Goal: Book appointment/travel/reservation

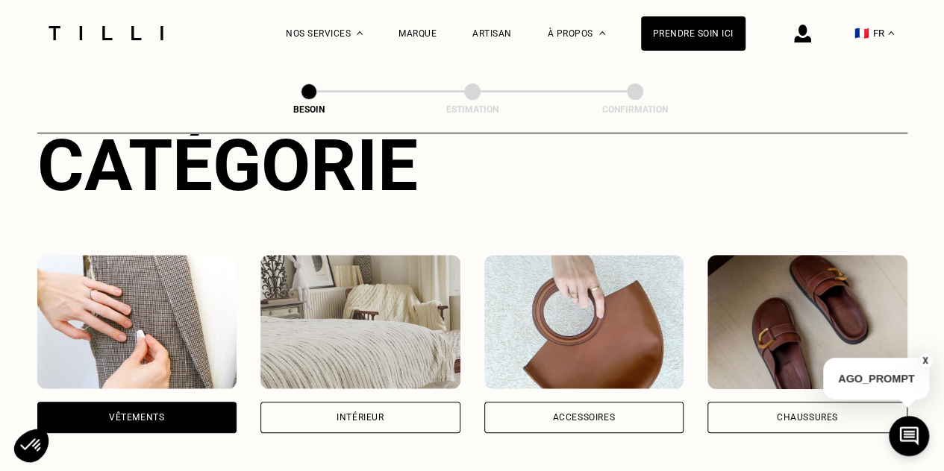
scroll to position [189, 0]
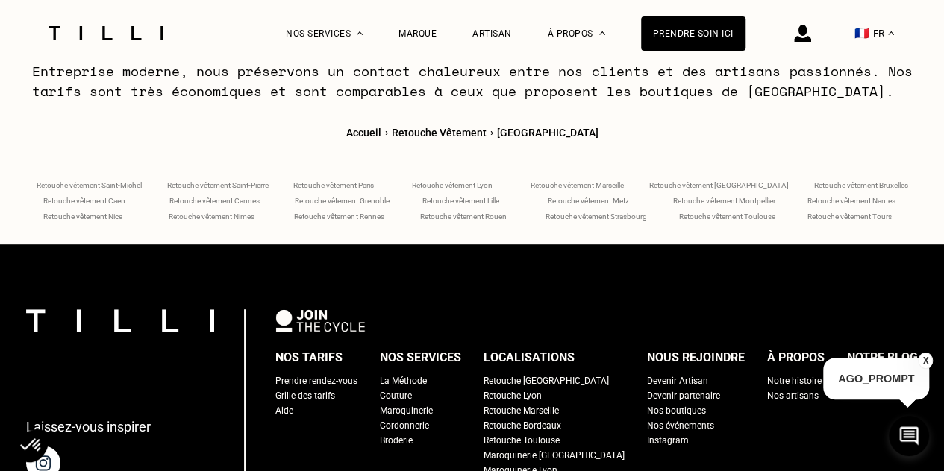
scroll to position [5988, 0]
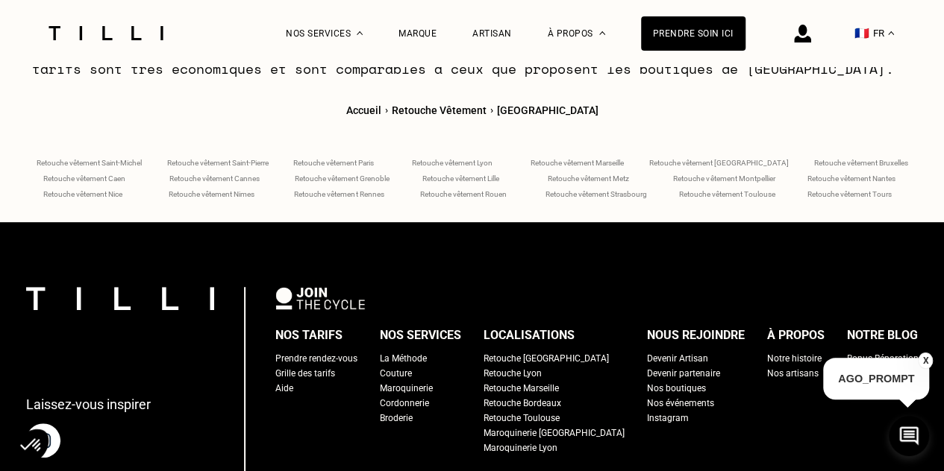
click at [859, 175] on span "Retouche vêtement Nantes" at bounding box center [851, 179] width 88 height 8
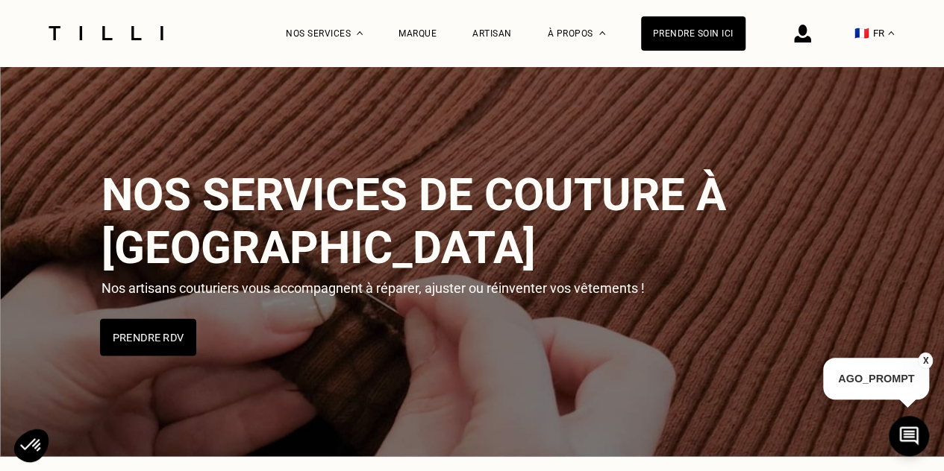
click at [169, 319] on button "Prendre RDV" at bounding box center [148, 337] width 96 height 37
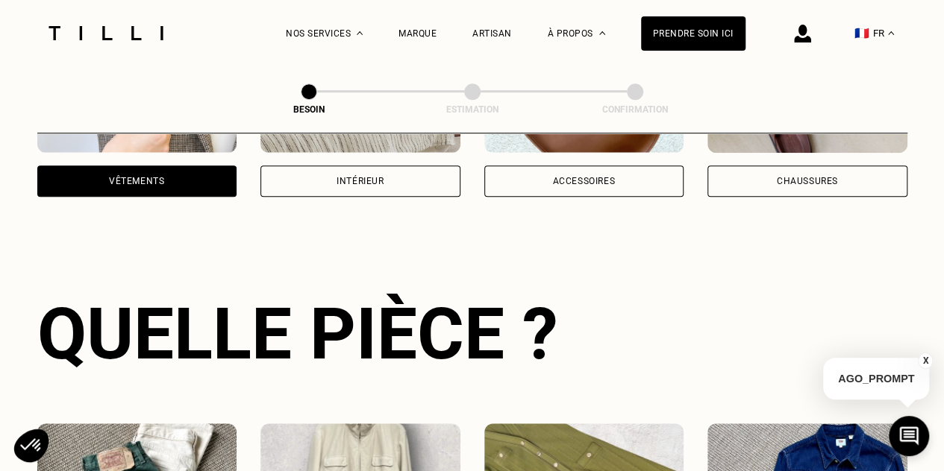
scroll to position [637, 0]
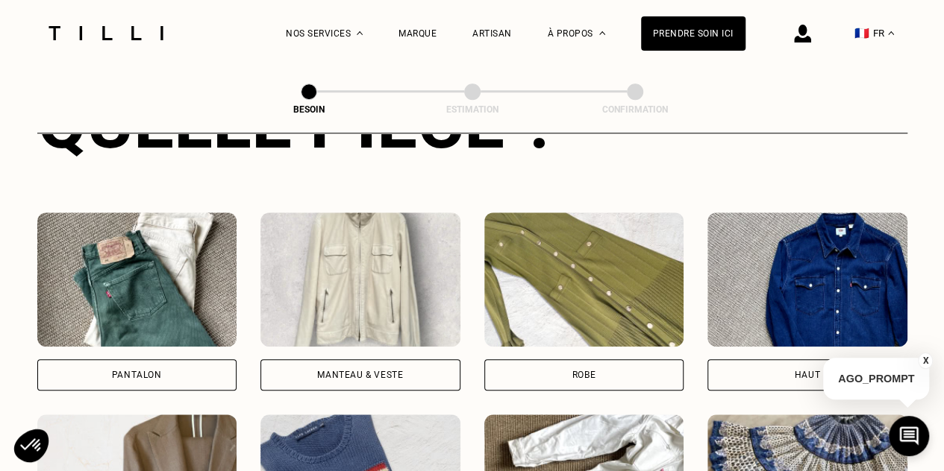
click at [180, 277] on img at bounding box center [137, 280] width 200 height 134
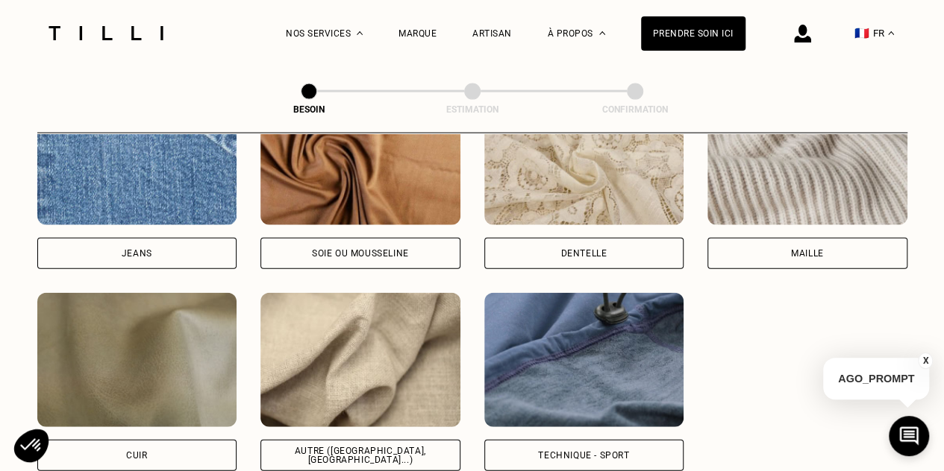
scroll to position [1745, 0]
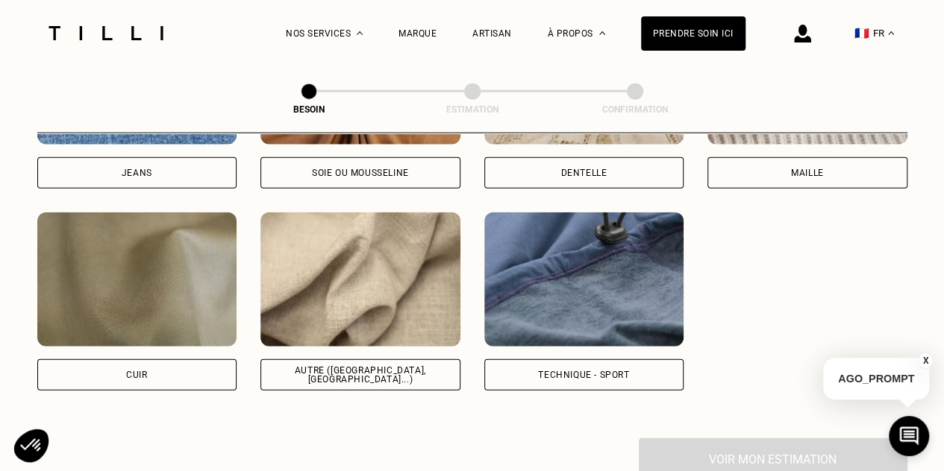
click at [387, 242] on img at bounding box center [360, 280] width 200 height 134
select select "FR"
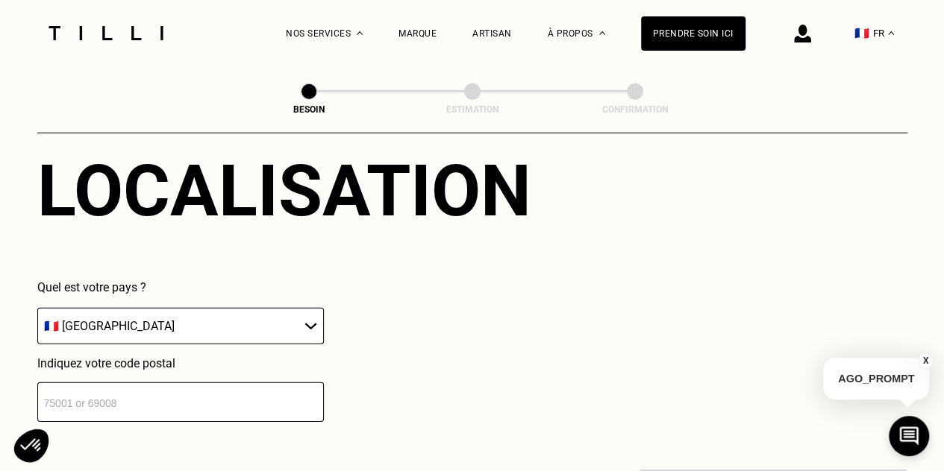
scroll to position [2153, 0]
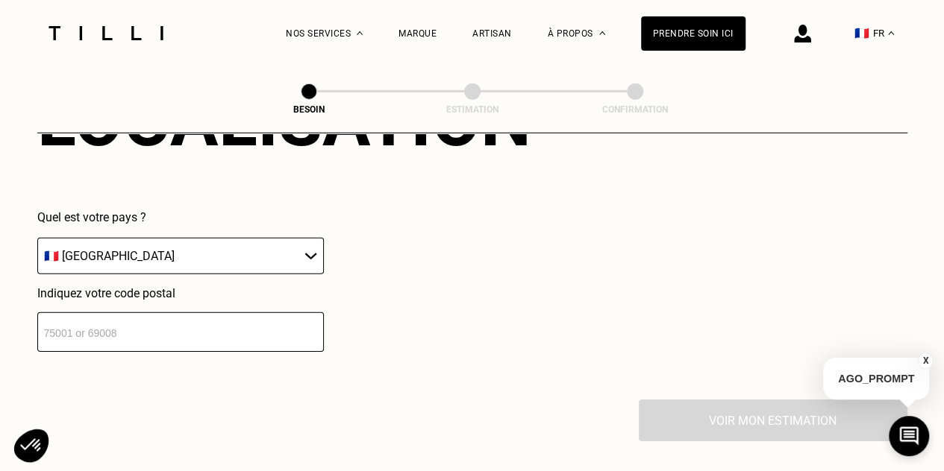
click at [260, 250] on select "🇩🇪 [GEOGRAPHIC_DATA] 🇦🇹 [GEOGRAPHIC_DATA] 🇧🇪 [GEOGRAPHIC_DATA] 🇧🇬 Bulgarie 🇨🇾 C…" at bounding box center [180, 256] width 286 height 37
click at [248, 313] on input "number" at bounding box center [180, 333] width 286 height 40
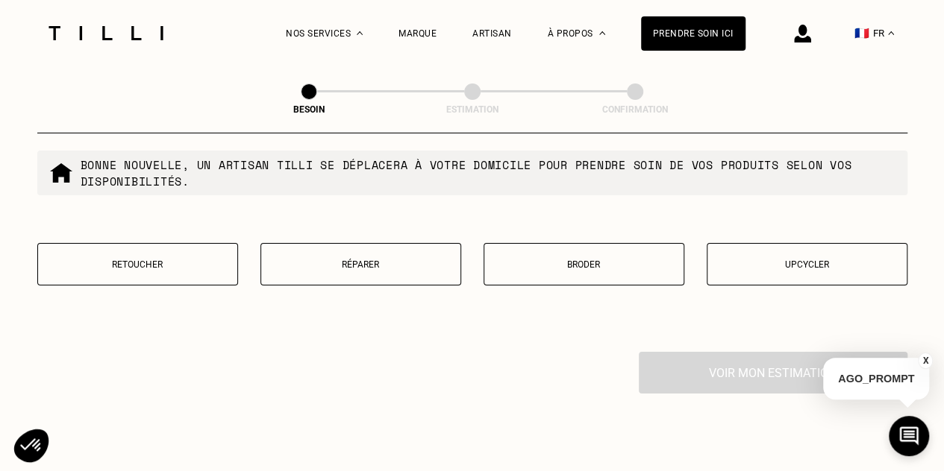
scroll to position [2672, 0]
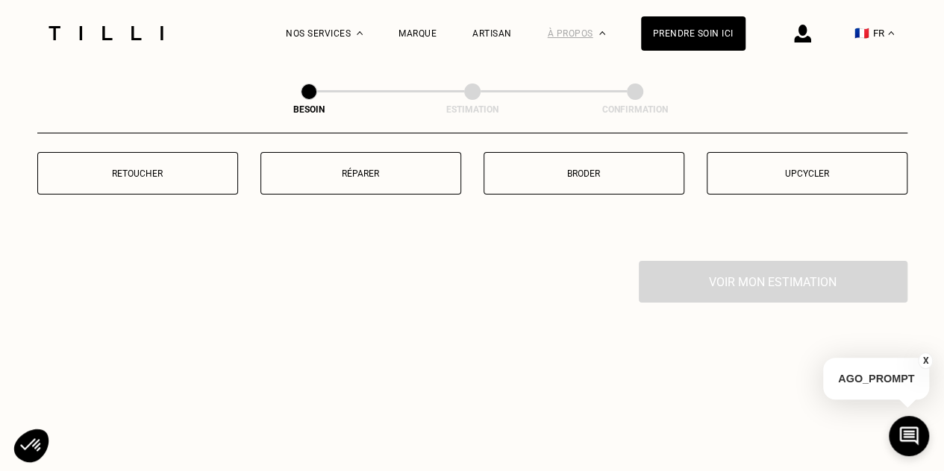
type input "44300"
click at [143, 169] on p "Retoucher" at bounding box center [138, 174] width 184 height 10
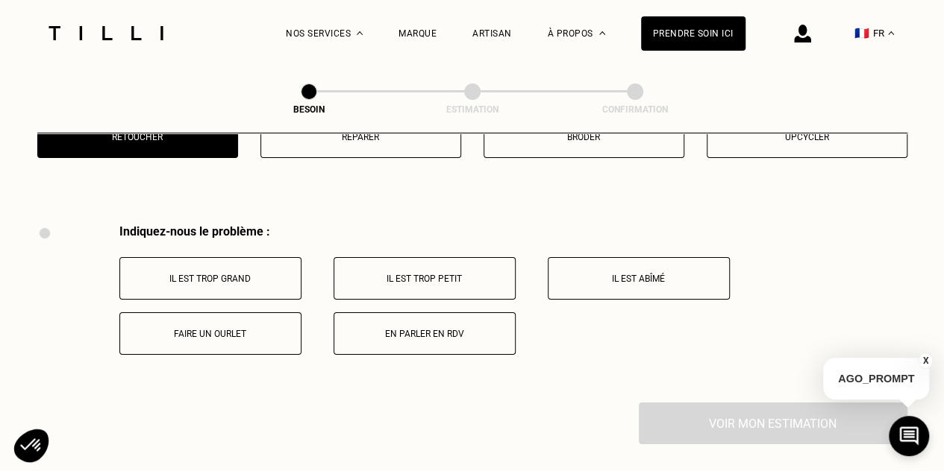
scroll to position [2757, 0]
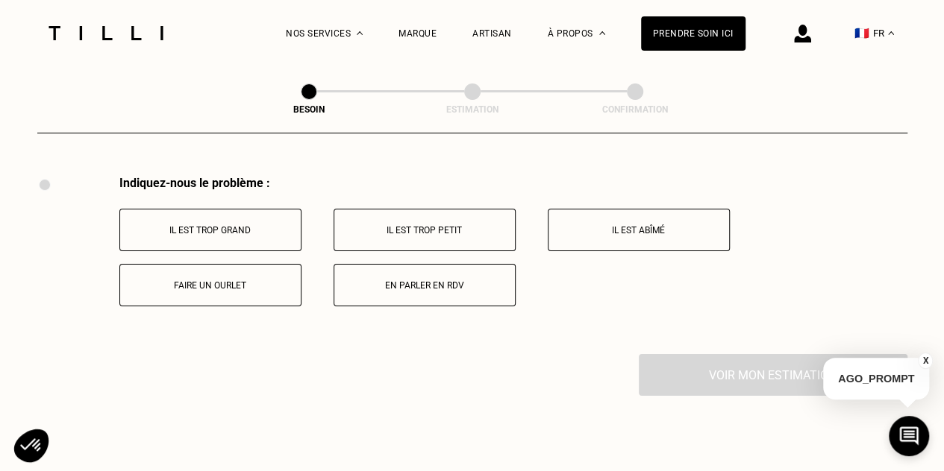
click at [245, 280] on p "Faire un ourlet" at bounding box center [211, 285] width 166 height 10
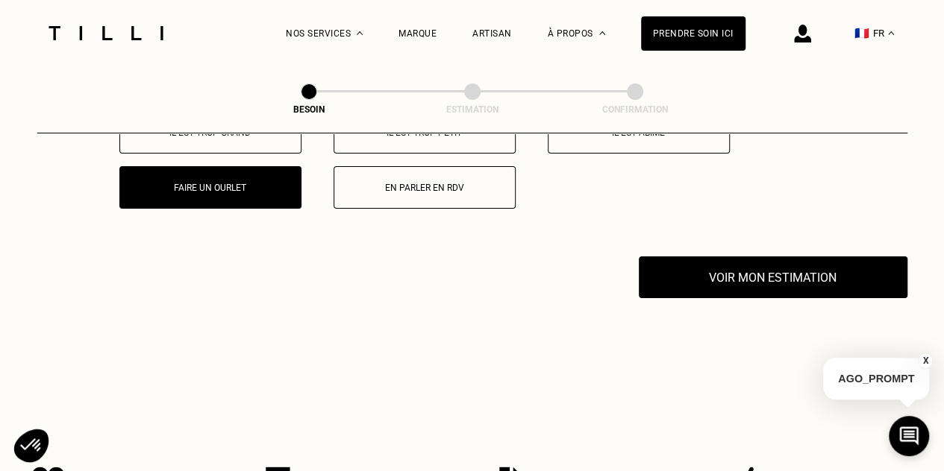
scroll to position [2935, 0]
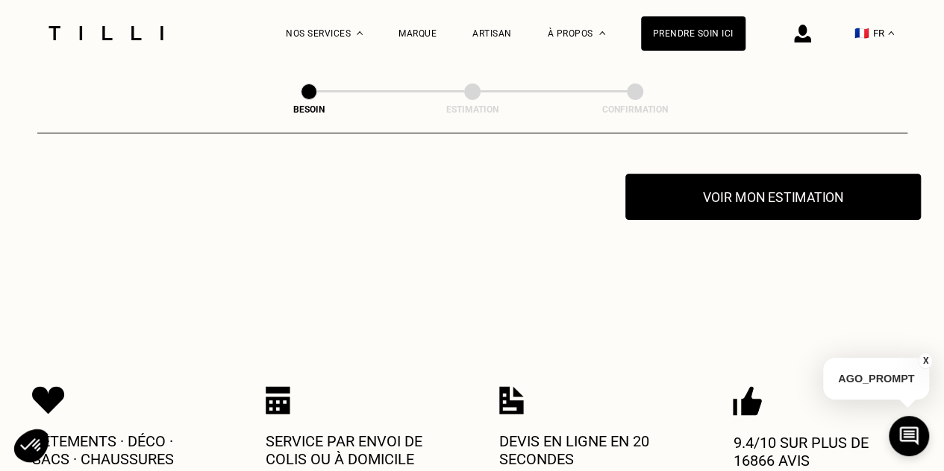
click at [724, 201] on button "Voir mon estimation" at bounding box center [772, 197] width 295 height 46
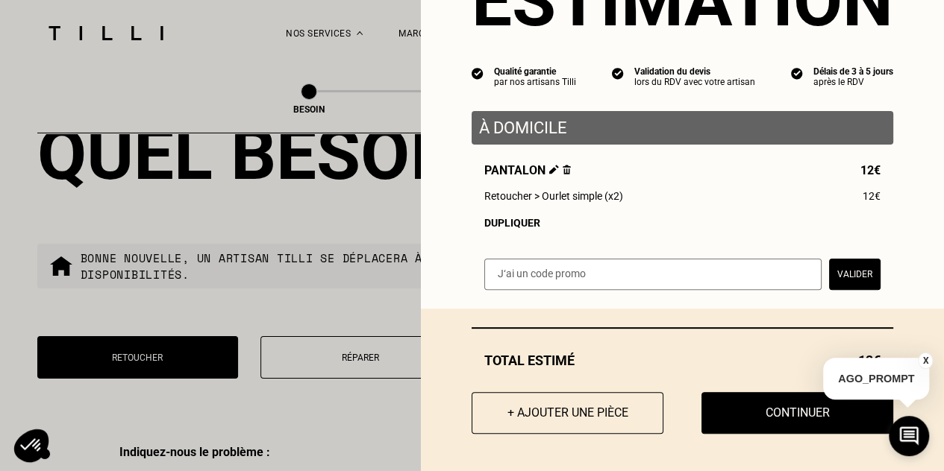
scroll to position [0, 0]
